Goal: Information Seeking & Learning: Learn about a topic

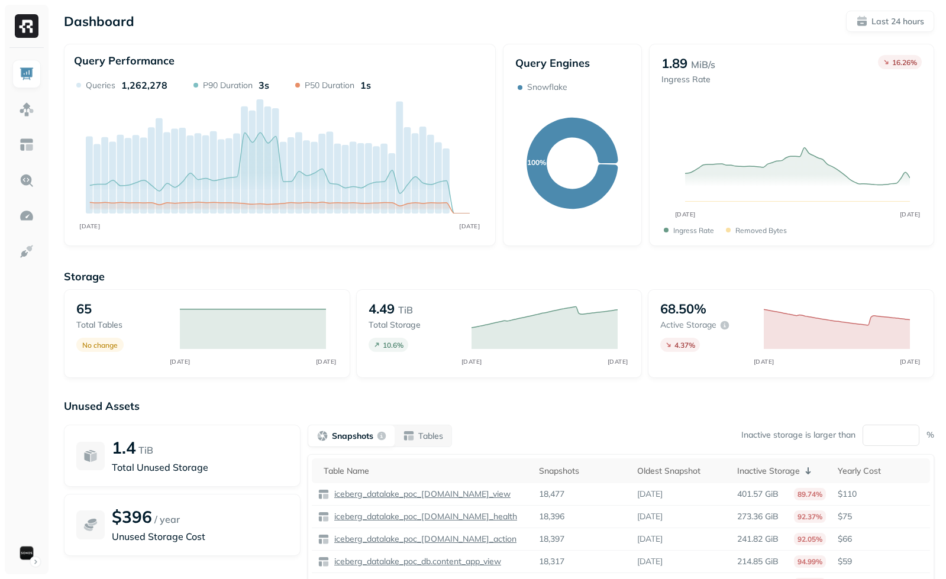
scroll to position [79, 0]
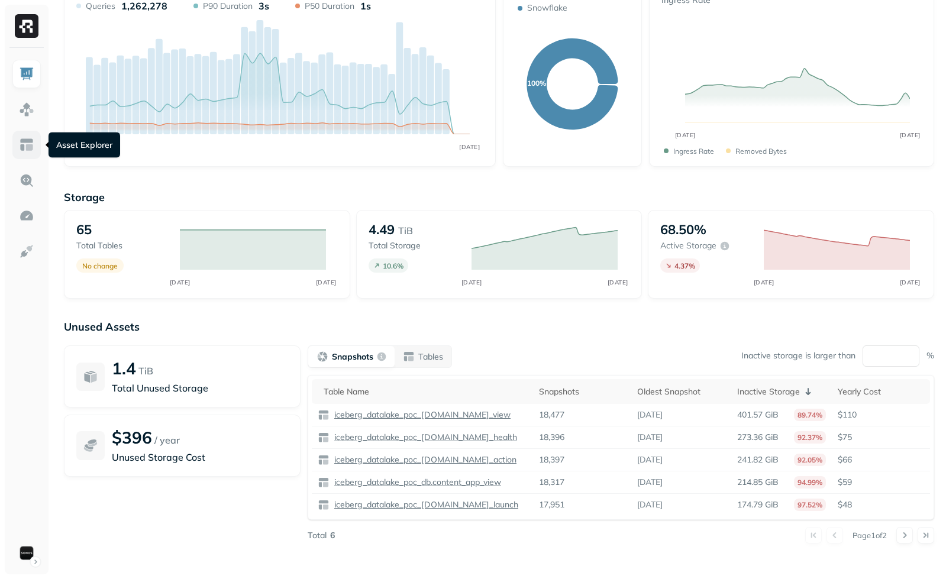
click at [28, 156] on link at bounding box center [26, 145] width 28 height 28
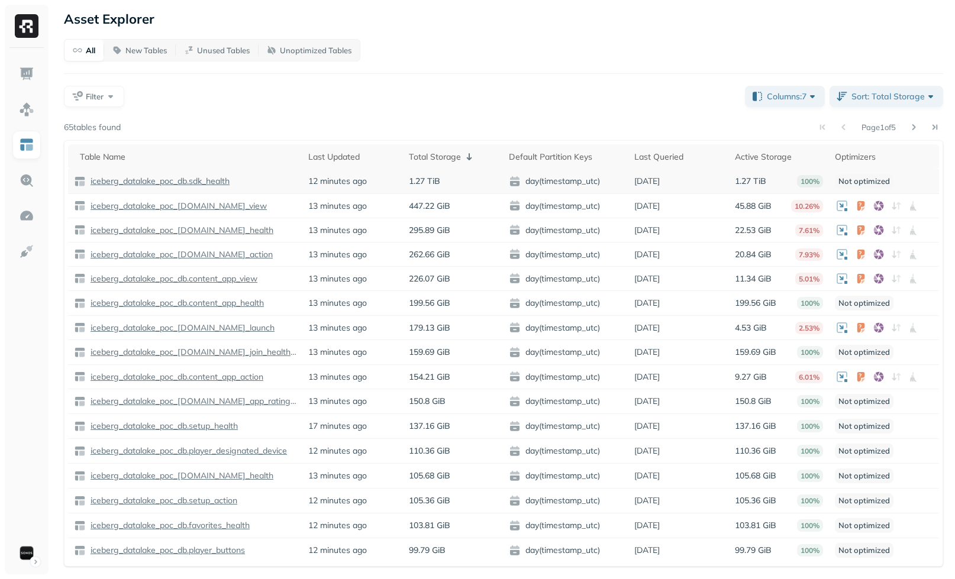
click at [163, 179] on p "iceberg_datalake_poc_db.sdk_health" at bounding box center [158, 181] width 141 height 11
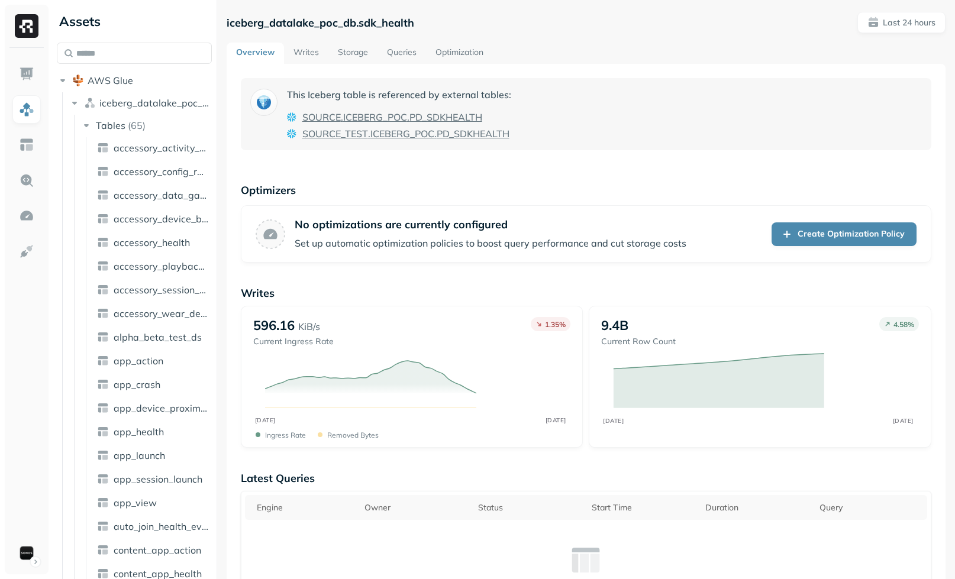
click at [363, 48] on link "Storage" at bounding box center [352, 53] width 49 height 21
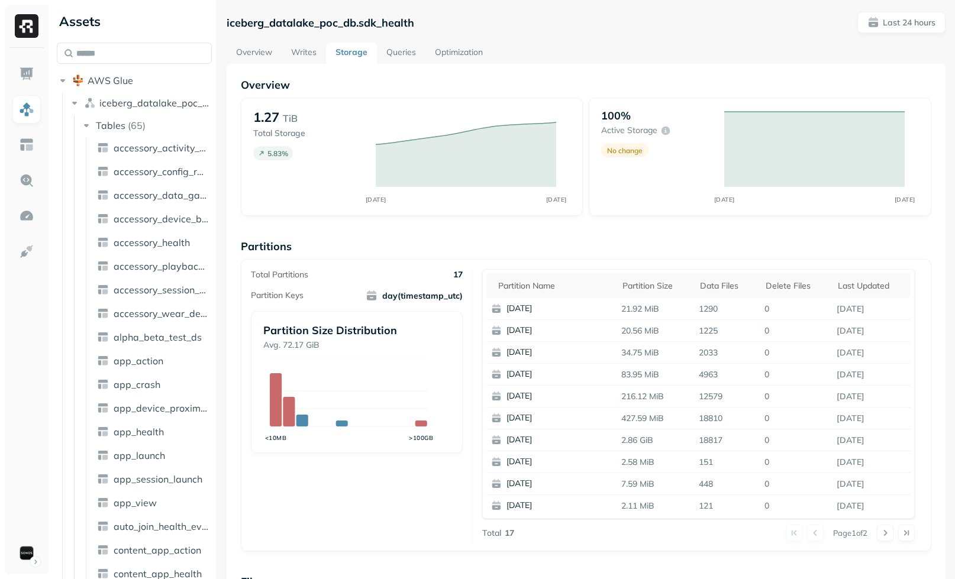
click at [466, 58] on link "Optimization" at bounding box center [458, 53] width 67 height 21
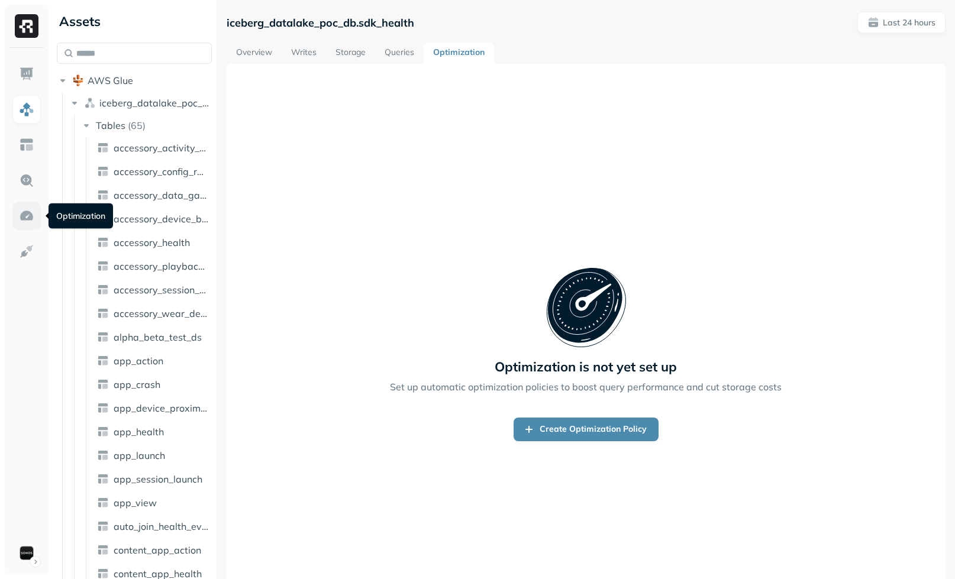
click at [31, 218] on img at bounding box center [26, 215] width 15 height 15
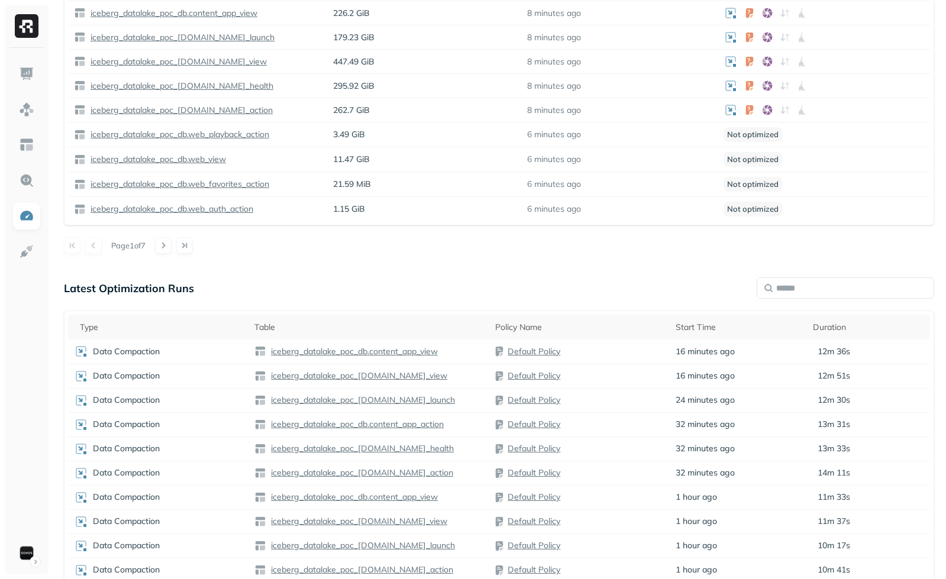
scroll to position [596, 0]
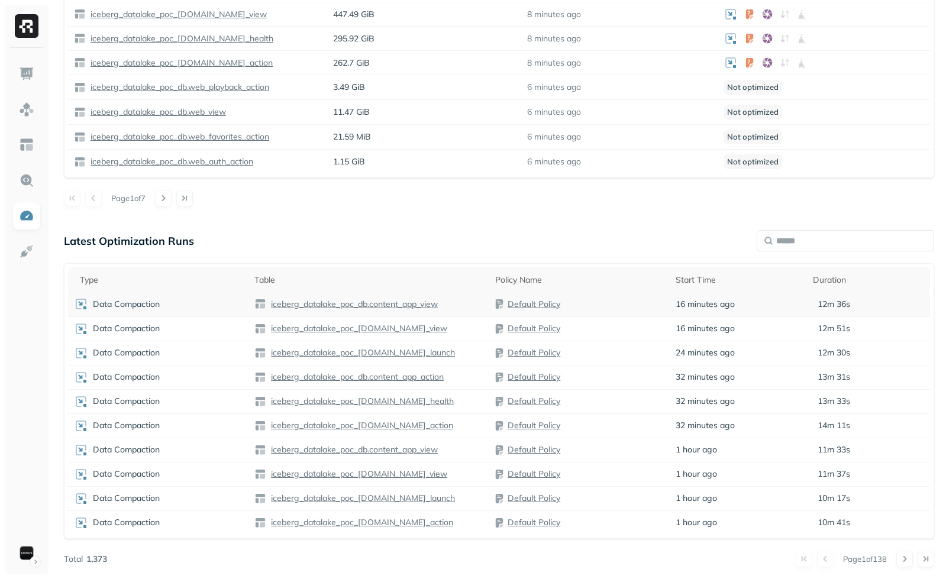
click at [225, 308] on div "Data Compaction" at bounding box center [158, 304] width 169 height 14
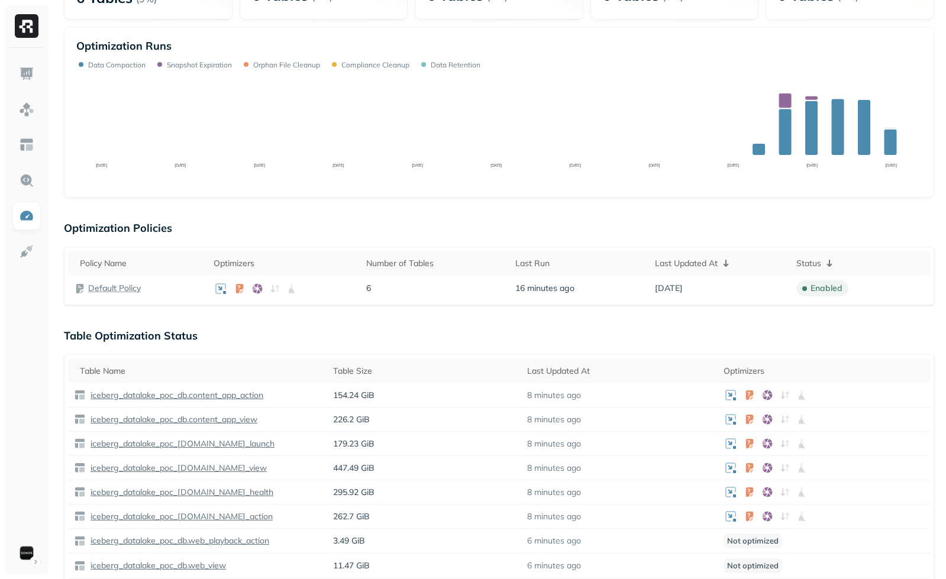
scroll to position [400, 0]
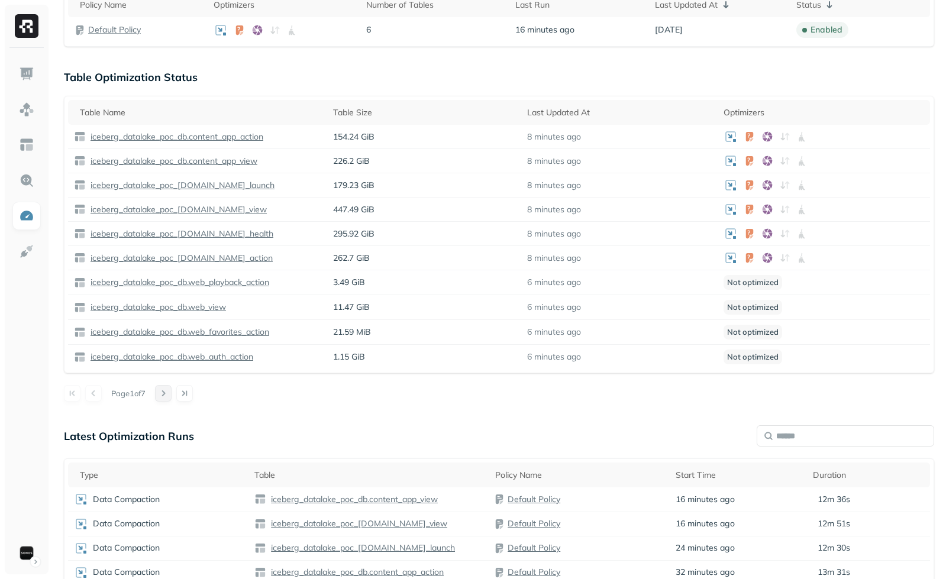
click at [172, 387] on button at bounding box center [163, 393] width 17 height 17
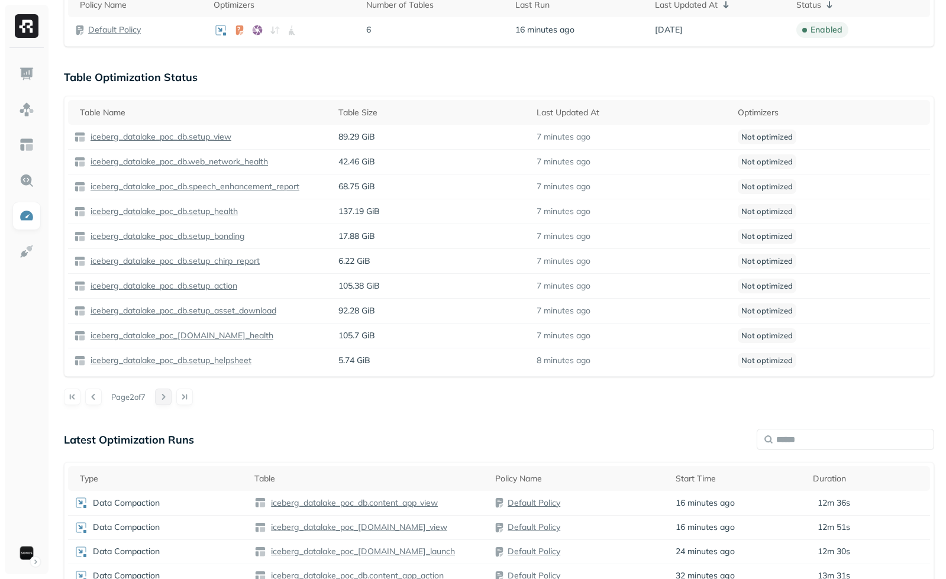
click at [172, 391] on button at bounding box center [163, 397] width 17 height 17
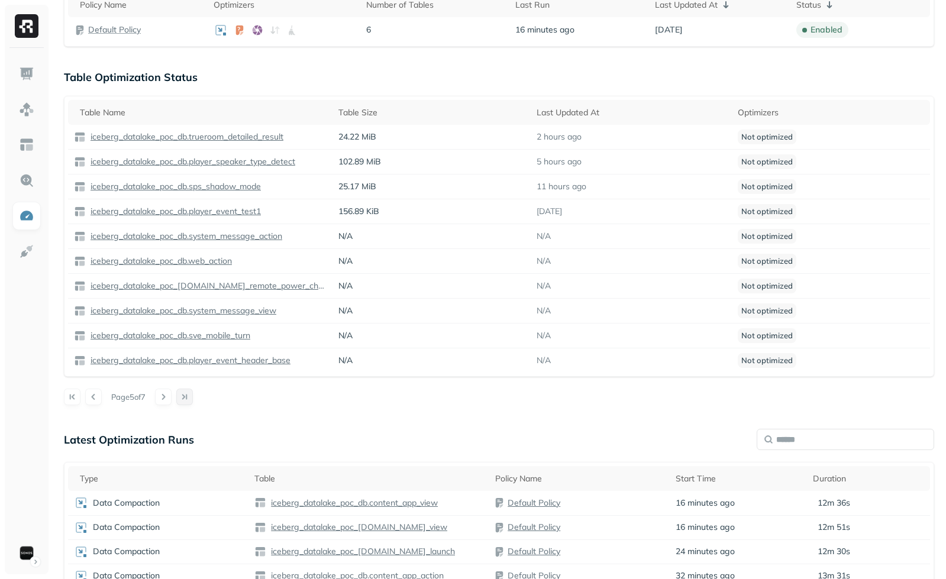
click at [185, 395] on button at bounding box center [184, 397] width 17 height 17
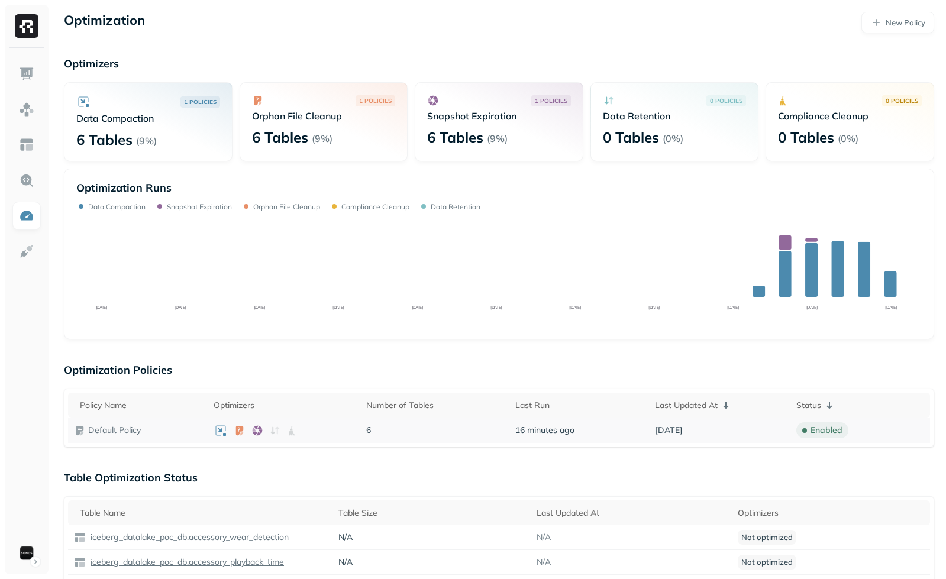
scroll to position [136, 0]
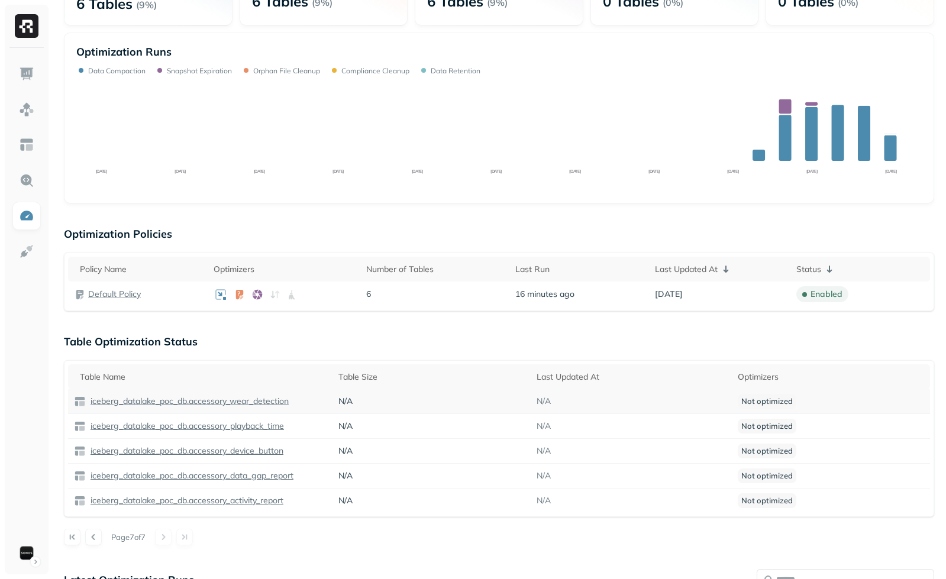
click at [163, 398] on p "iceberg_datalake_poc_db.accessory_wear_detection" at bounding box center [188, 401] width 200 height 11
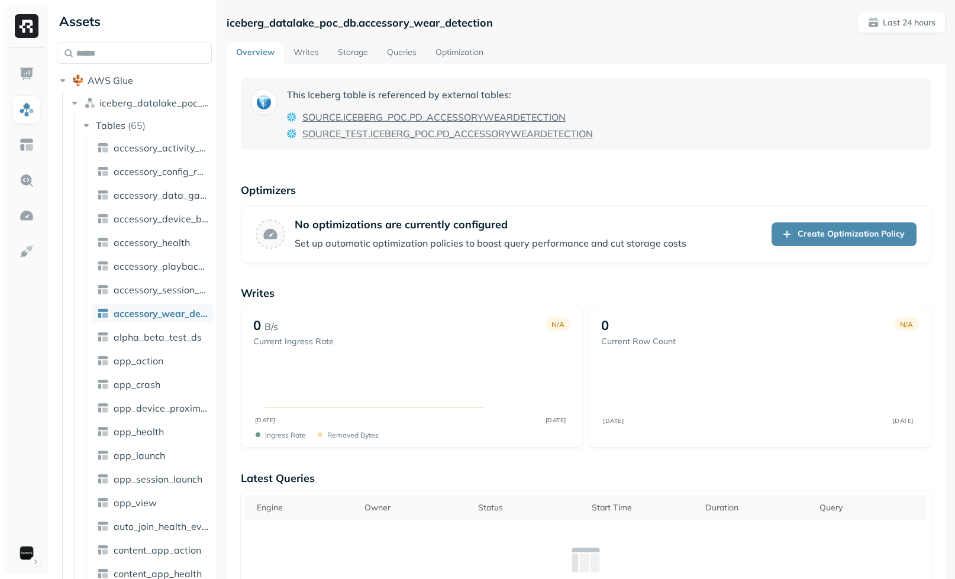
click at [352, 48] on link "Storage" at bounding box center [352, 53] width 49 height 21
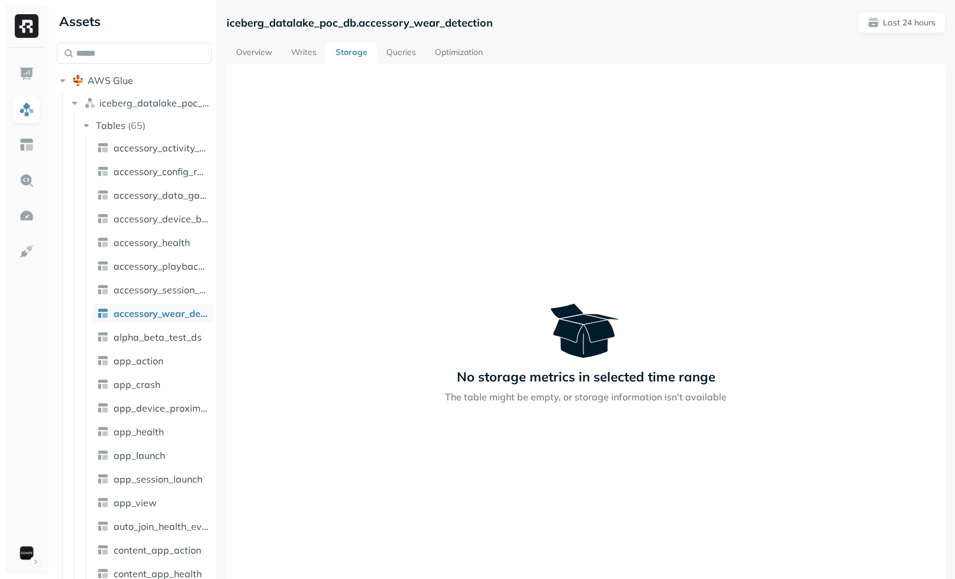
click at [447, 53] on link "Optimization" at bounding box center [458, 53] width 67 height 21
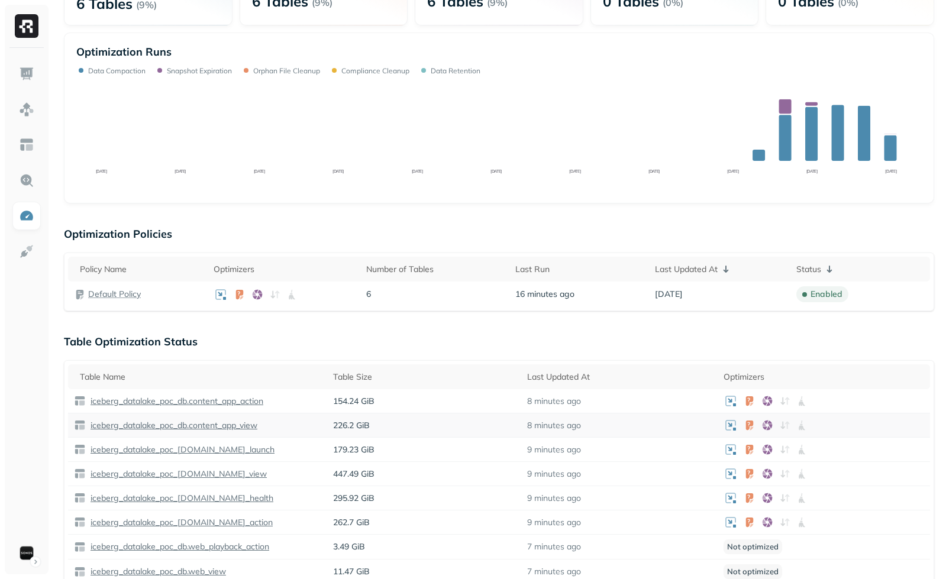
scroll to position [343, 0]
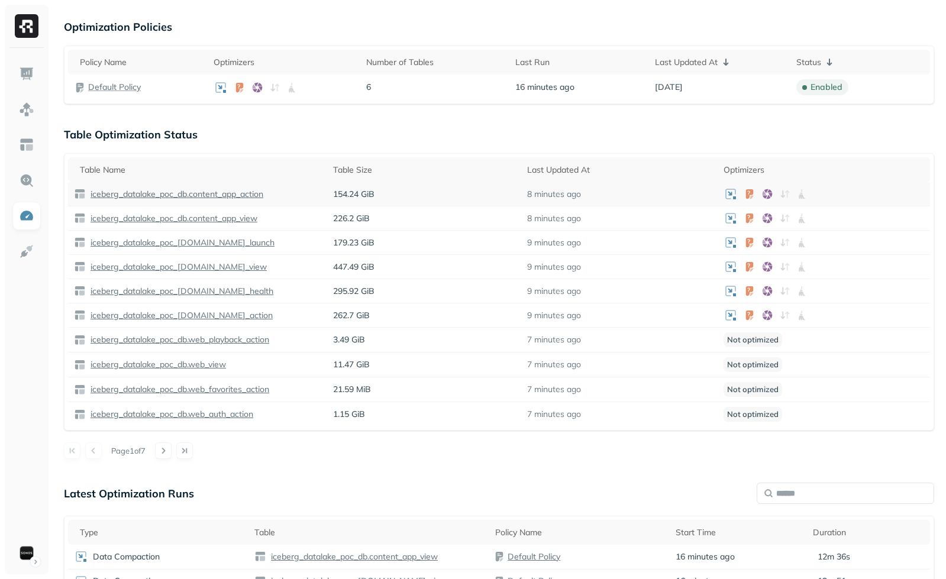
click at [209, 193] on p "iceberg_datalake_poc_db.content_app_action" at bounding box center [175, 194] width 175 height 11
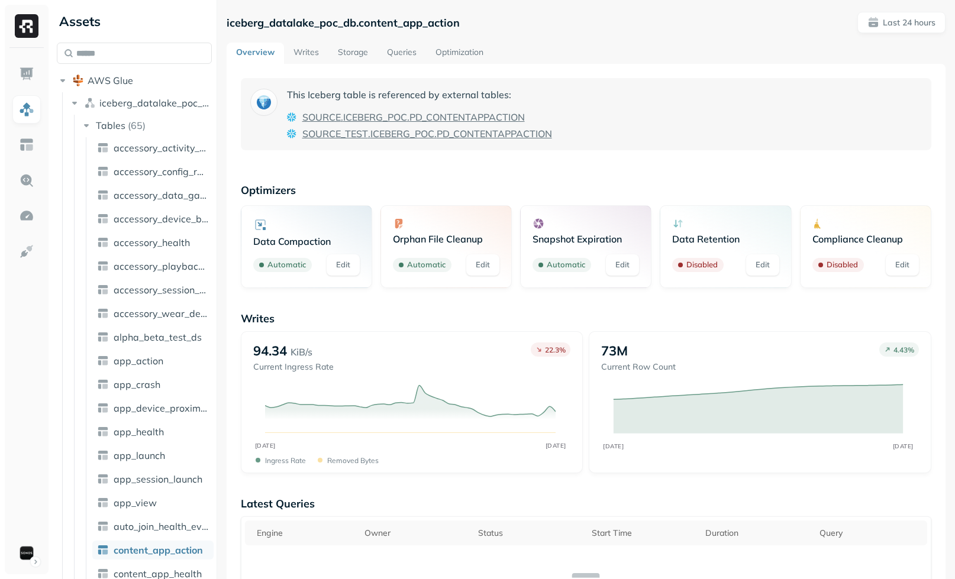
click at [452, 52] on link "Optimization" at bounding box center [459, 53] width 67 height 21
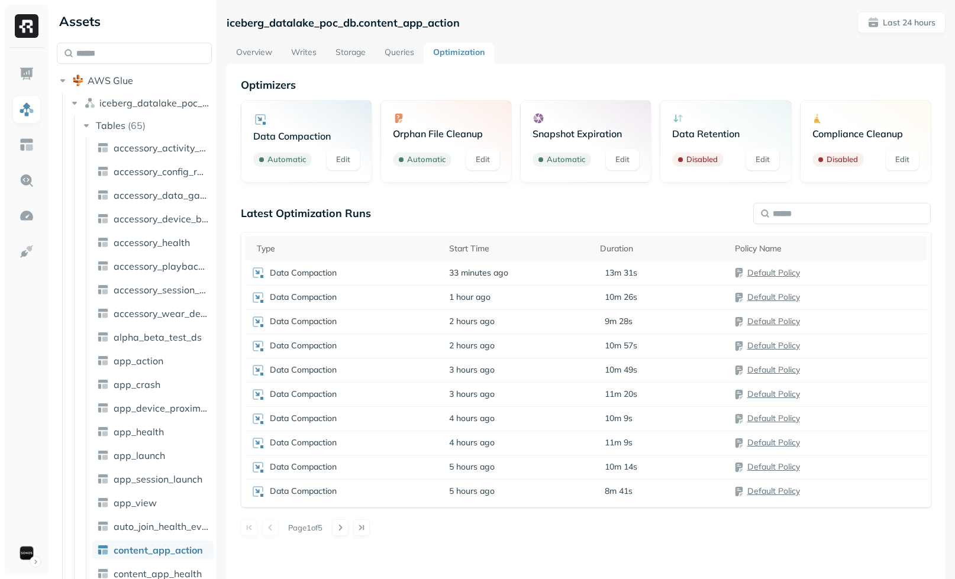
click at [311, 56] on link "Writes" at bounding box center [304, 53] width 44 height 21
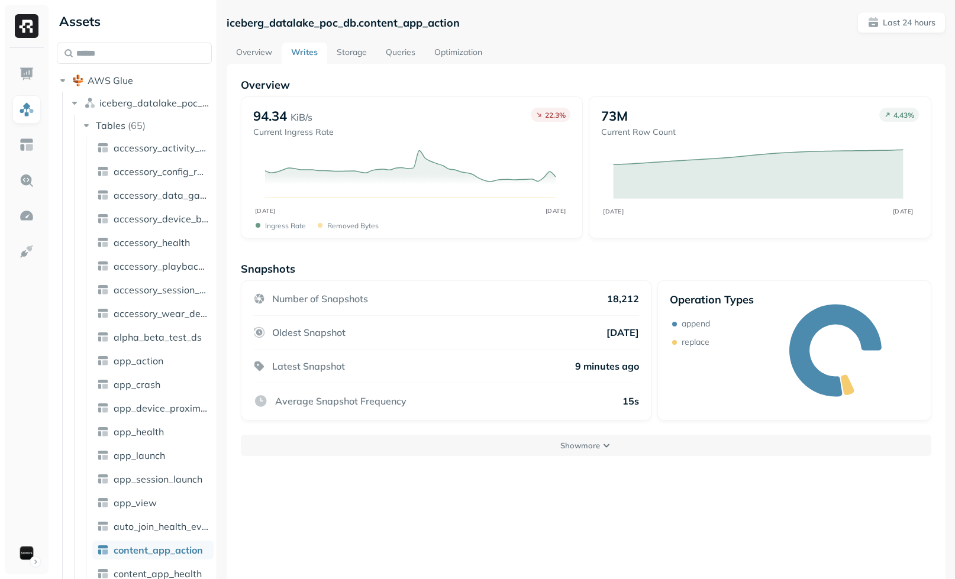
click at [358, 46] on link "Storage" at bounding box center [351, 53] width 49 height 21
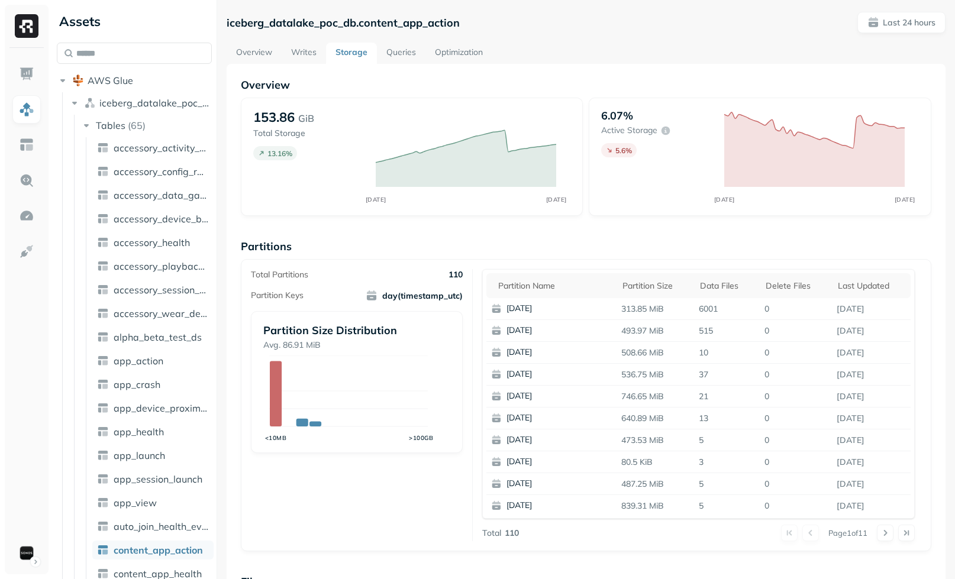
click at [451, 52] on link "Optimization" at bounding box center [458, 53] width 67 height 21
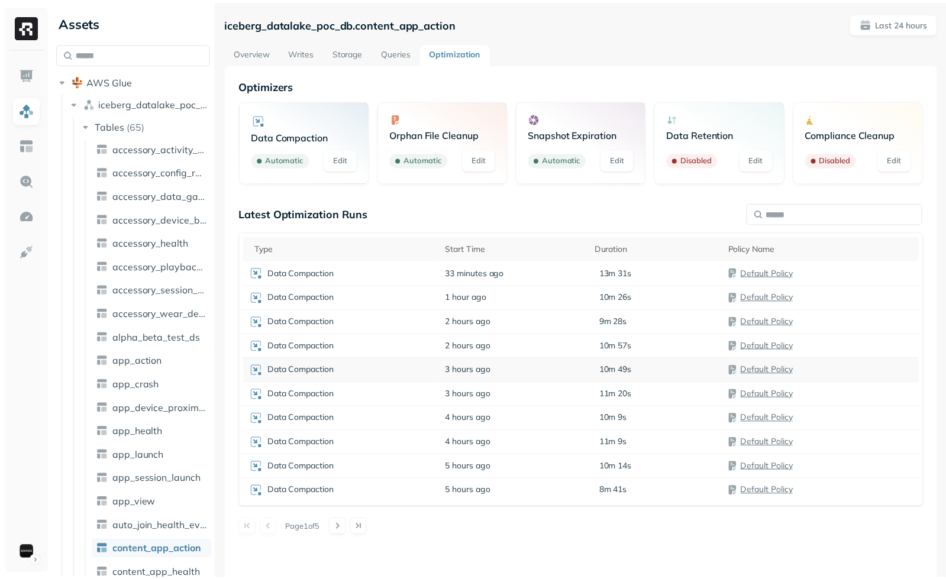
scroll to position [64, 0]
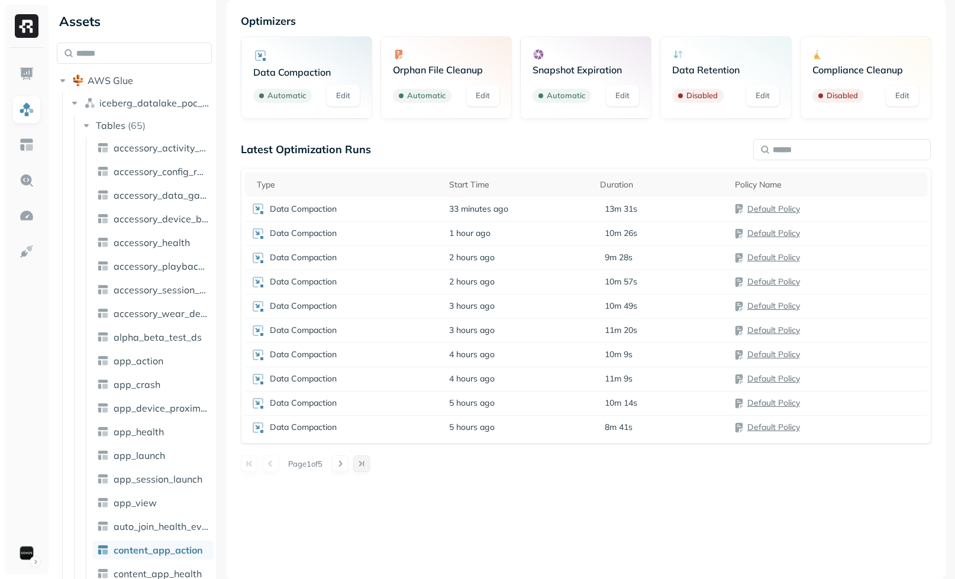
click at [368, 461] on button at bounding box center [361, 463] width 17 height 17
click at [406, 393] on td "Data Compaction" at bounding box center [344, 403] width 198 height 24
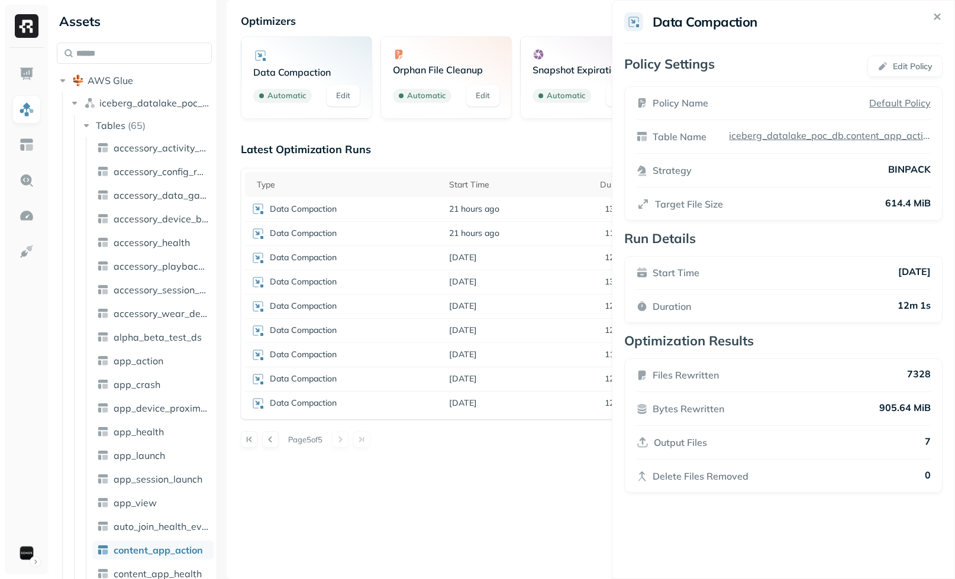
click at [570, 468] on html "Assets AWS Glue iceberg_datalake_poc_db Tables ( 65 ) accessory_activity_report…" at bounding box center [477, 289] width 955 height 579
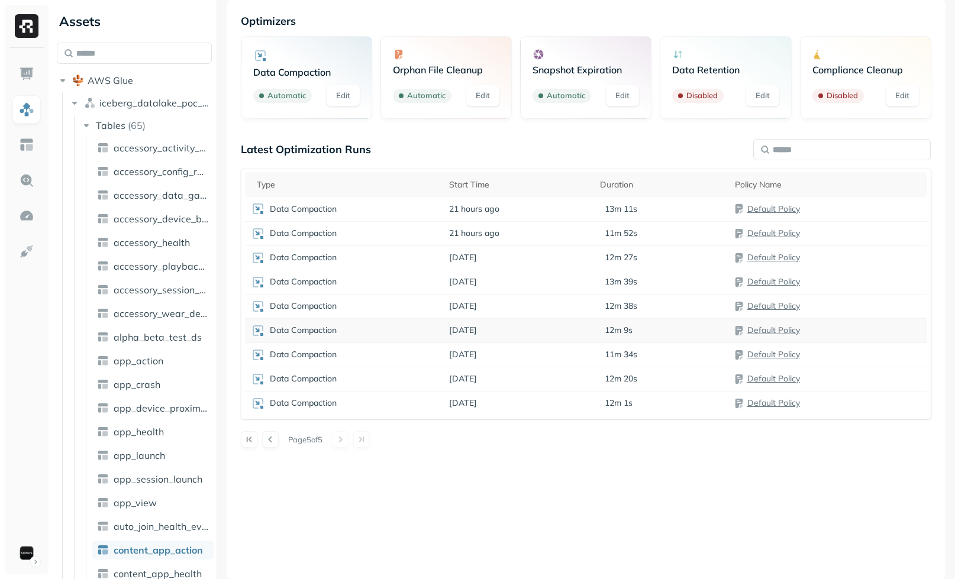
click at [386, 319] on td "Data Compaction" at bounding box center [344, 330] width 198 height 24
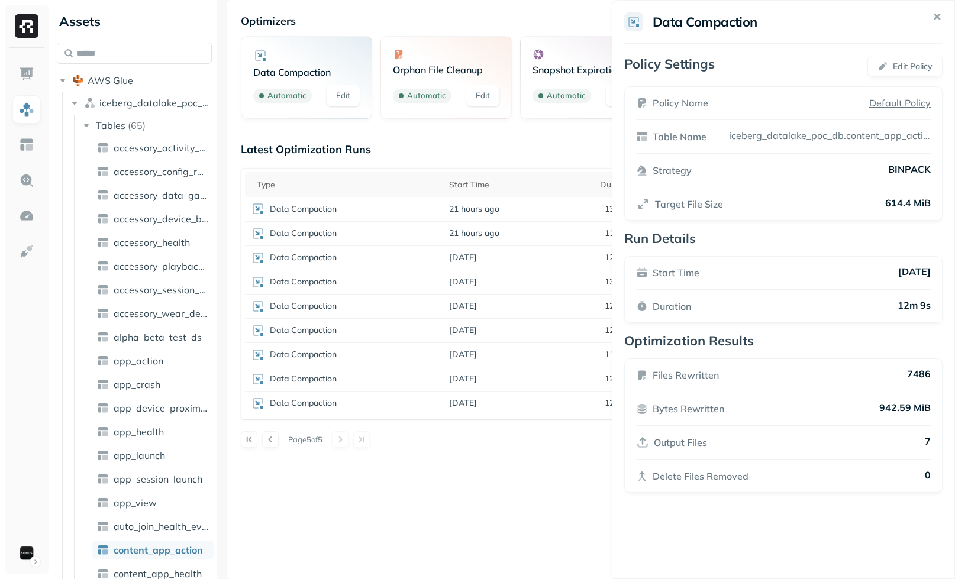
click at [497, 431] on html "Assets AWS Glue iceberg_datalake_poc_db Tables ( 65 ) accessory_activity_report…" at bounding box center [477, 289] width 955 height 579
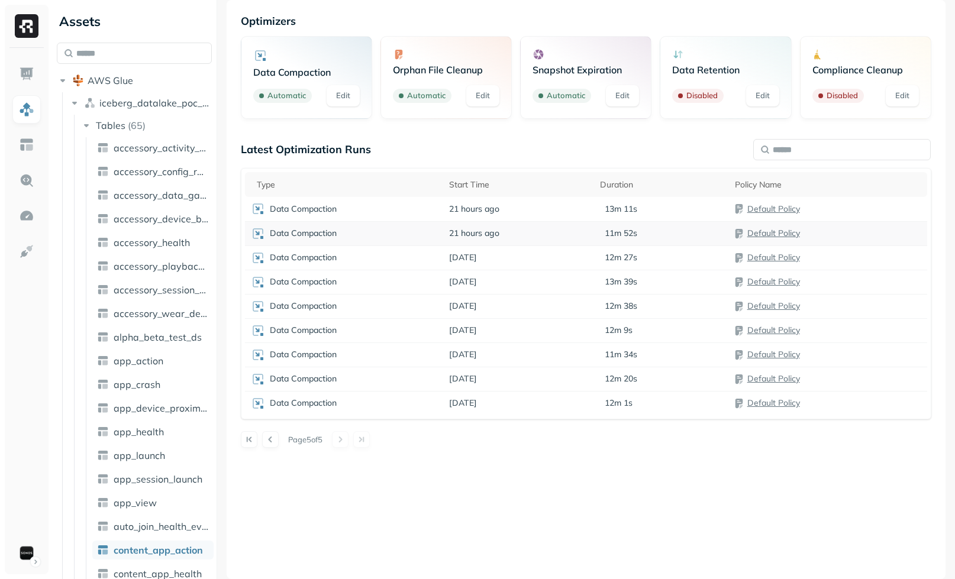
click at [354, 241] on td "Data Compaction" at bounding box center [344, 233] width 198 height 24
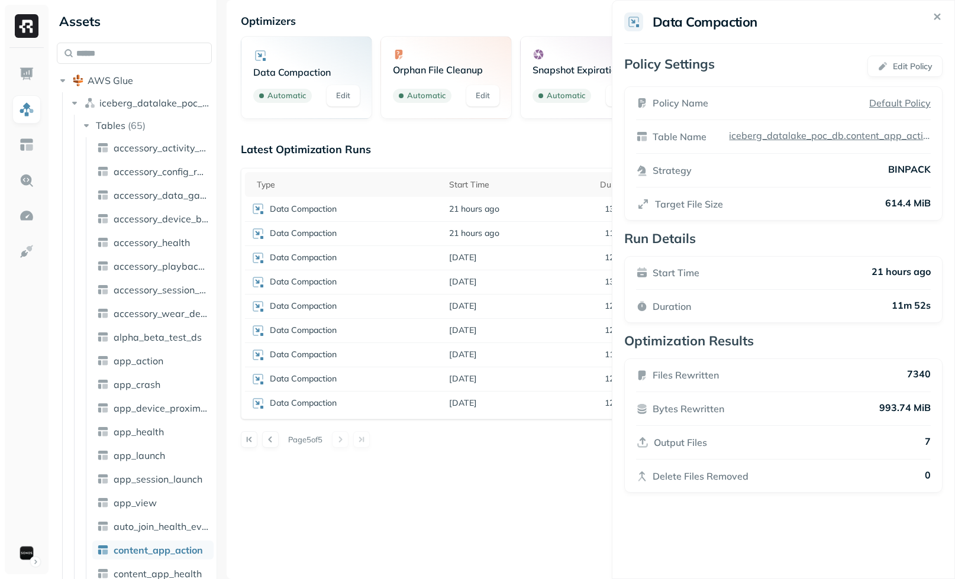
click at [503, 445] on html "Assets AWS Glue iceberg_datalake_poc_db Tables ( 65 ) accessory_activity_report…" at bounding box center [477, 289] width 955 height 579
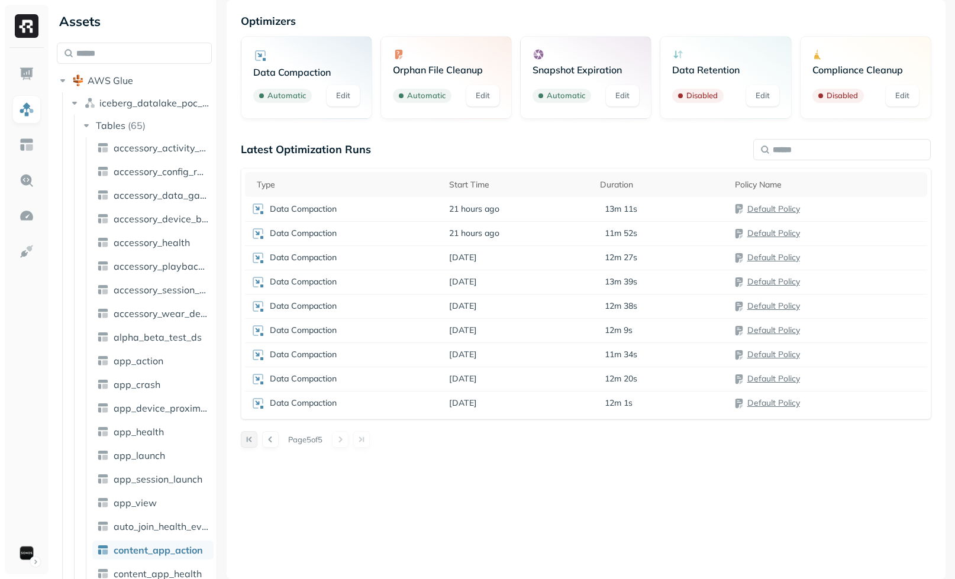
click at [253, 439] on button at bounding box center [249, 439] width 17 height 17
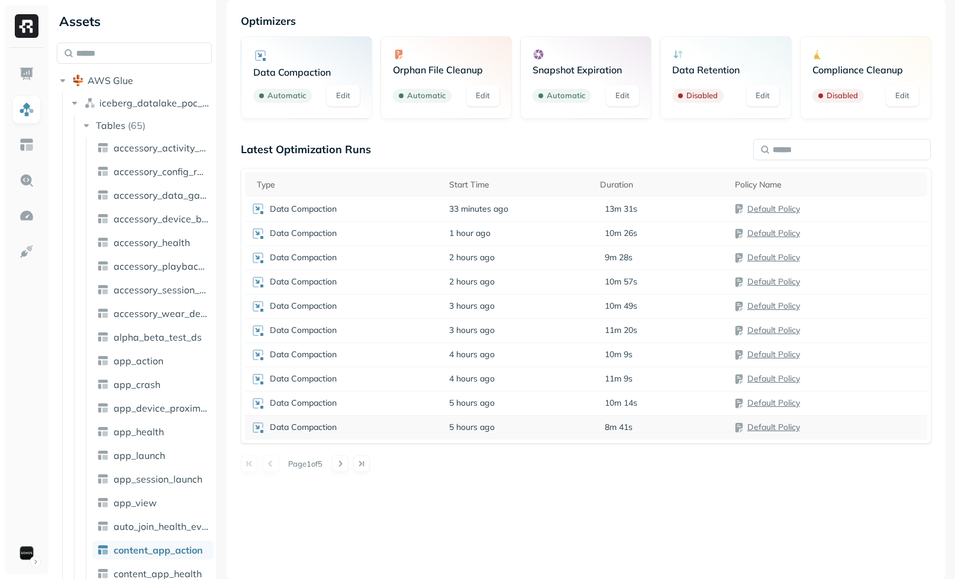
click at [358, 425] on div "Data Compaction" at bounding box center [344, 428] width 186 height 14
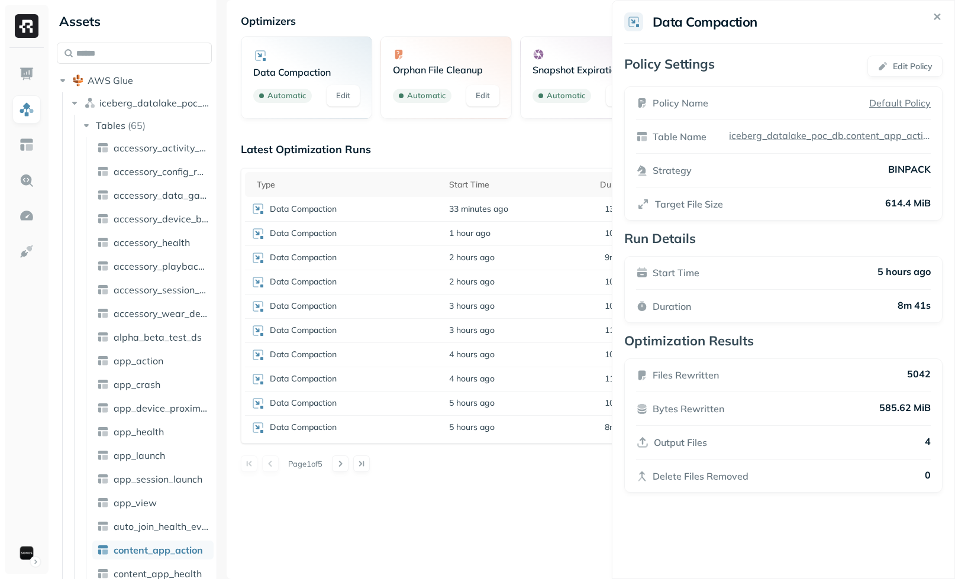
click at [457, 483] on html "Assets AWS Glue iceberg_datalake_poc_db Tables ( 65 ) accessory_activity_report…" at bounding box center [477, 289] width 955 height 579
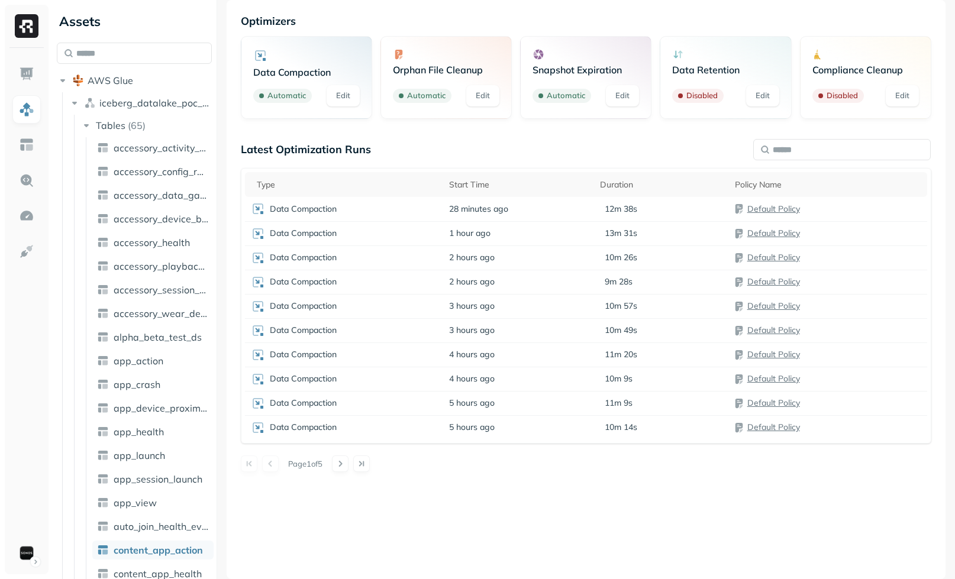
click at [25, 159] on ul at bounding box center [27, 313] width 30 height 507
click at [28, 148] on img at bounding box center [26, 144] width 15 height 15
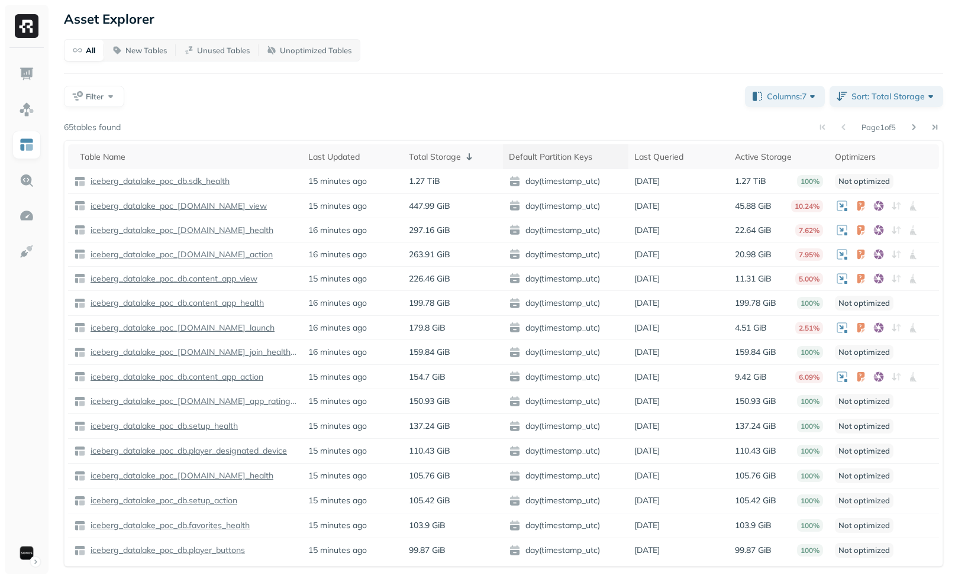
click at [571, 161] on div "Default Partition Keys" at bounding box center [566, 157] width 114 height 14
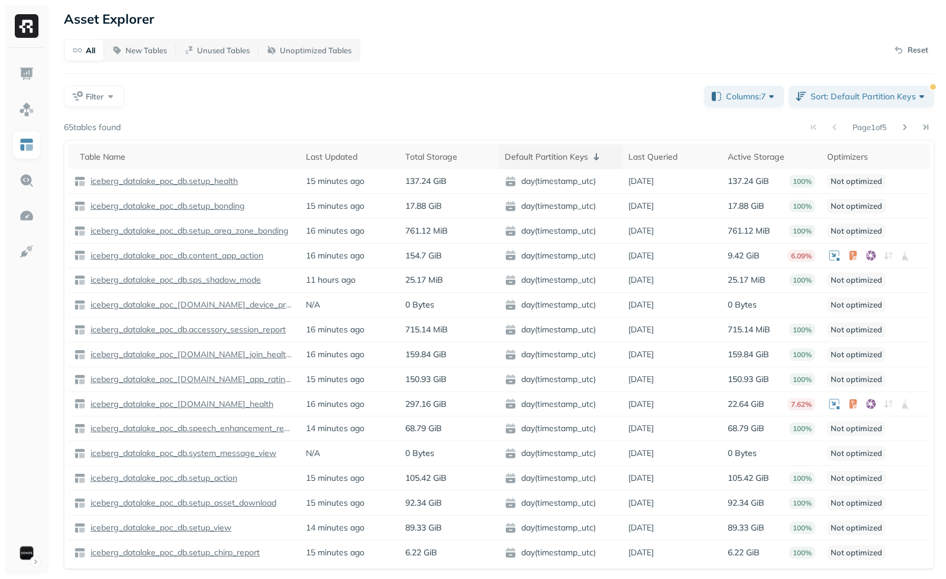
click at [570, 157] on div "Default Partition Keys" at bounding box center [560, 157] width 112 height 14
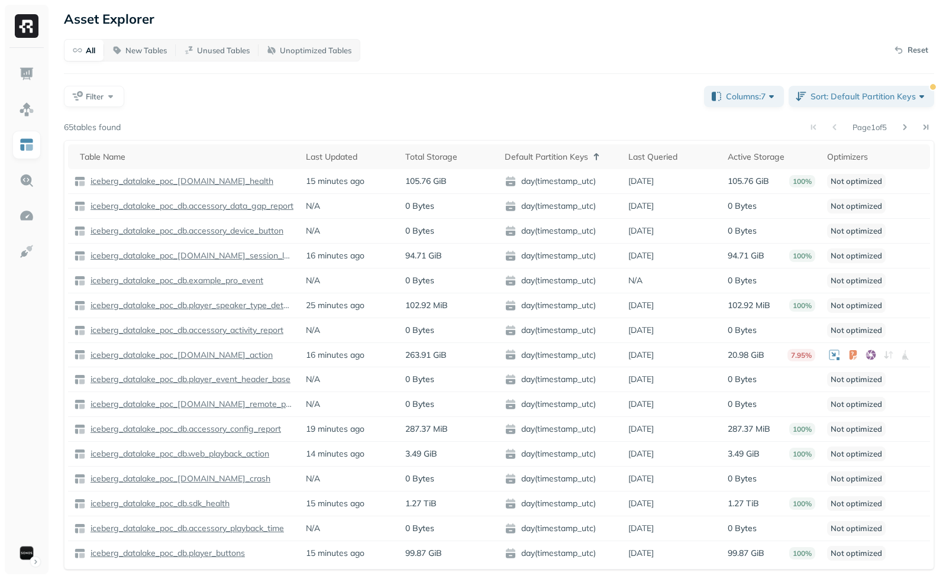
click at [309, 91] on div "Filter" at bounding box center [379, 96] width 630 height 21
